Goal: Transaction & Acquisition: Subscribe to service/newsletter

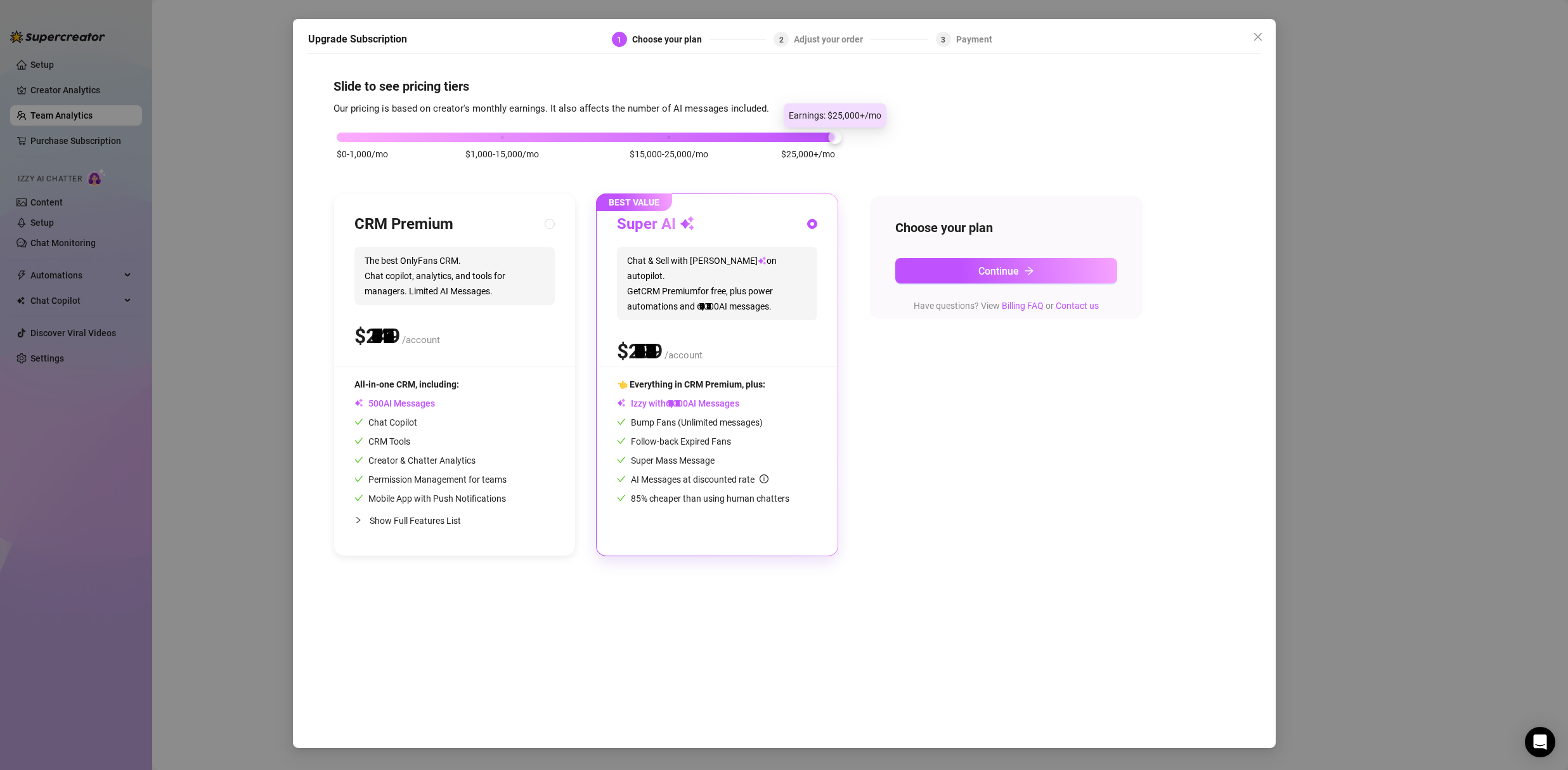
drag, startPoint x: 497, startPoint y: 137, endPoint x: 900, endPoint y: 112, distance: 403.8
click at [900, 112] on div "Slide to see pricing tiers Our pricing is based on creator's monthly earnings. …" at bounding box center [784, 316] width 901 height 479
click at [1037, 258] on button "Continue" at bounding box center [1006, 271] width 222 height 25
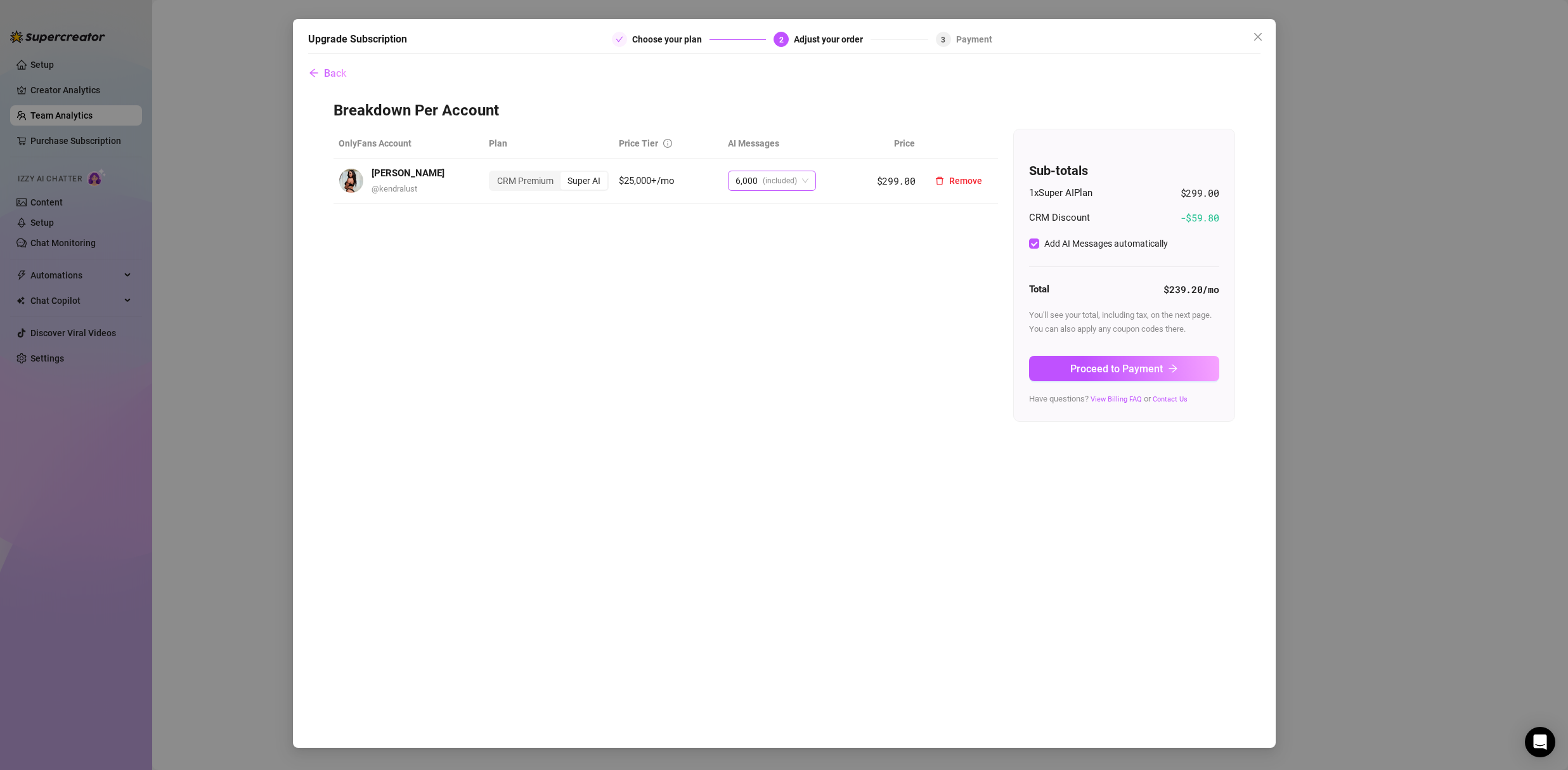
click at [794, 183] on span "(included)" at bounding box center [780, 181] width 34 height 19
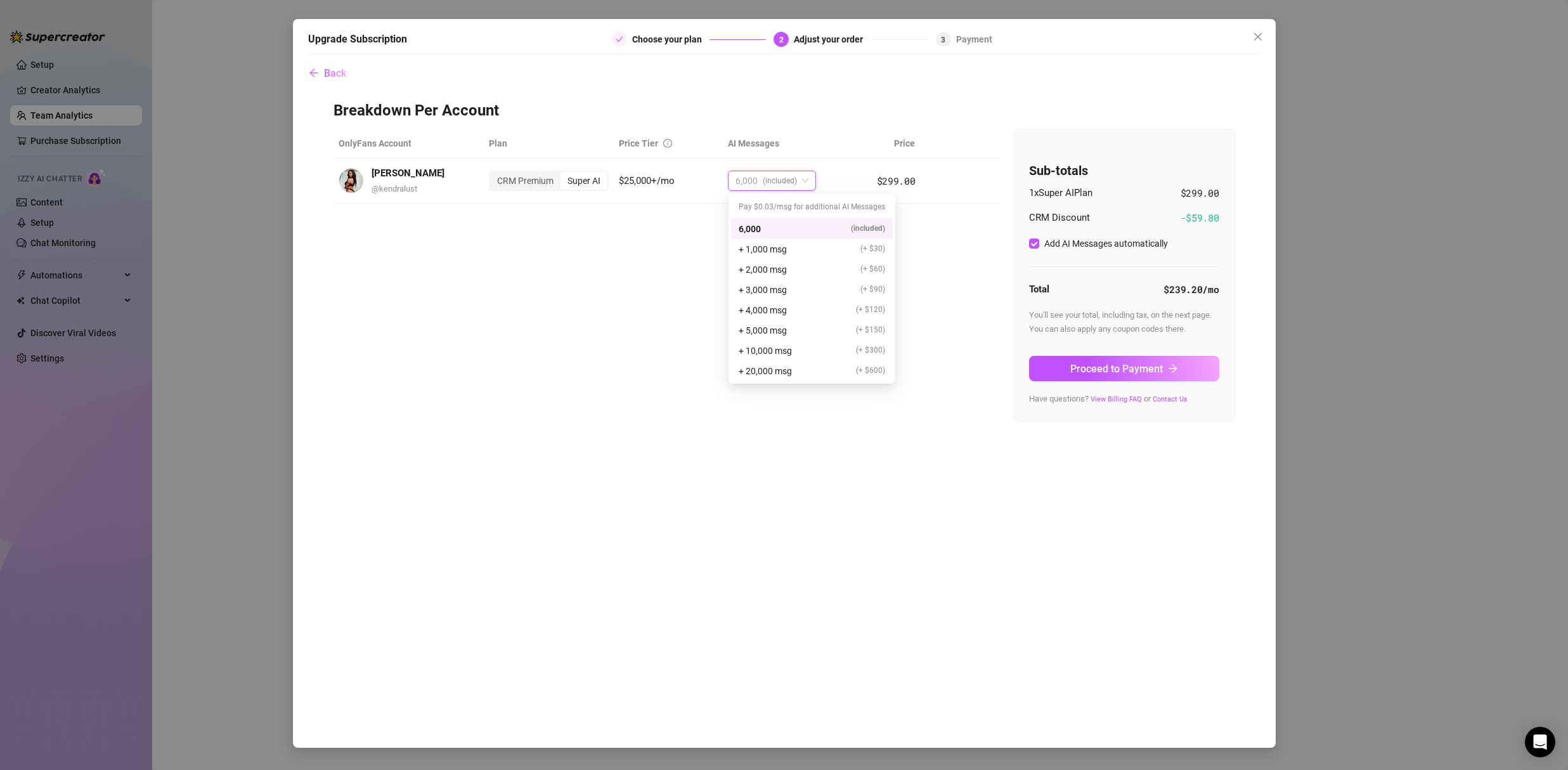
click at [787, 532] on div "Back Breakdown Per Account OnlyFans Account Plan Price Tier AI Messages Price K…" at bounding box center [784, 397] width 952 height 675
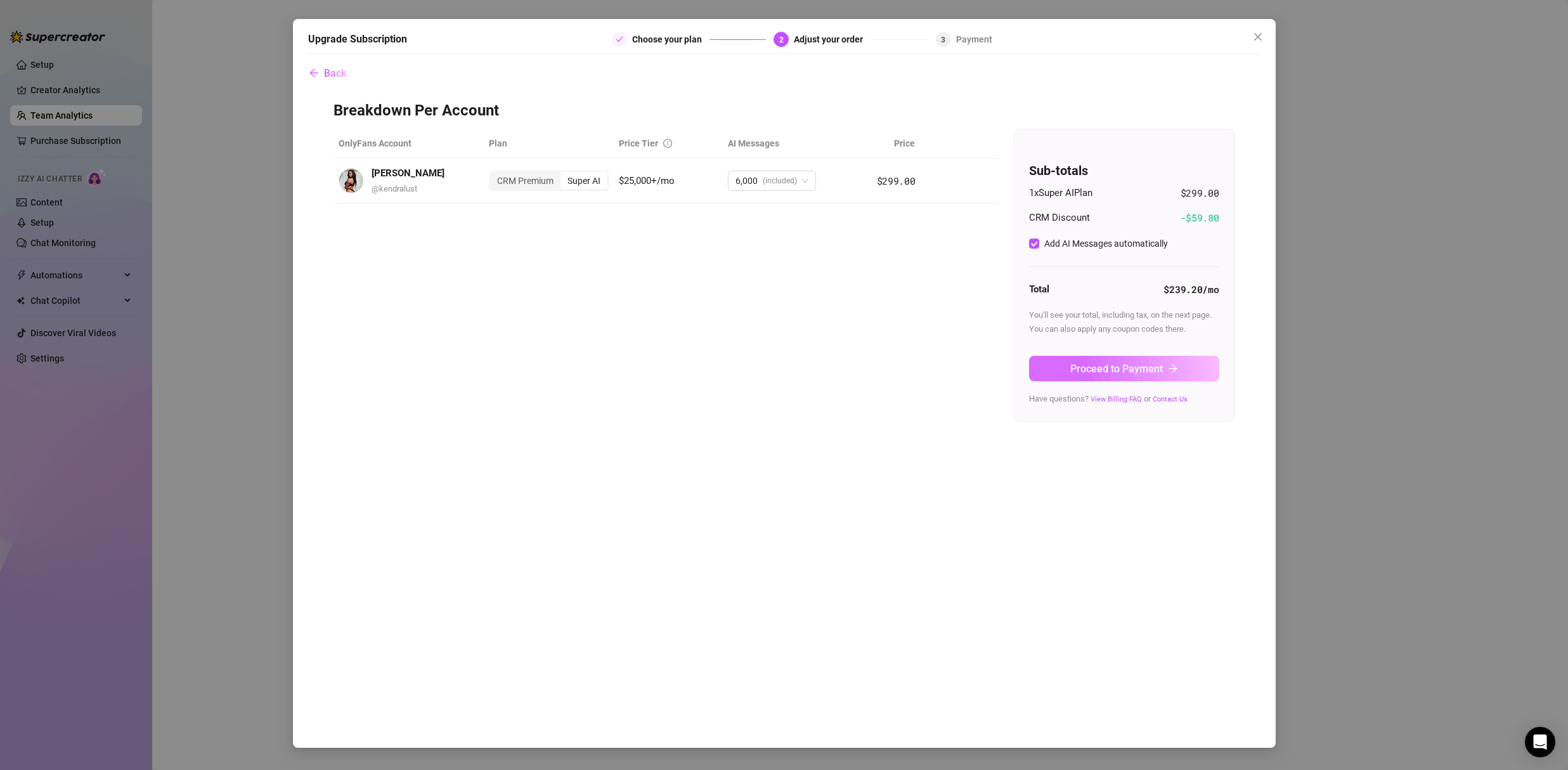
click at [1130, 368] on span "Proceed to Payment" at bounding box center [1116, 369] width 92 height 12
